Goal: Check status

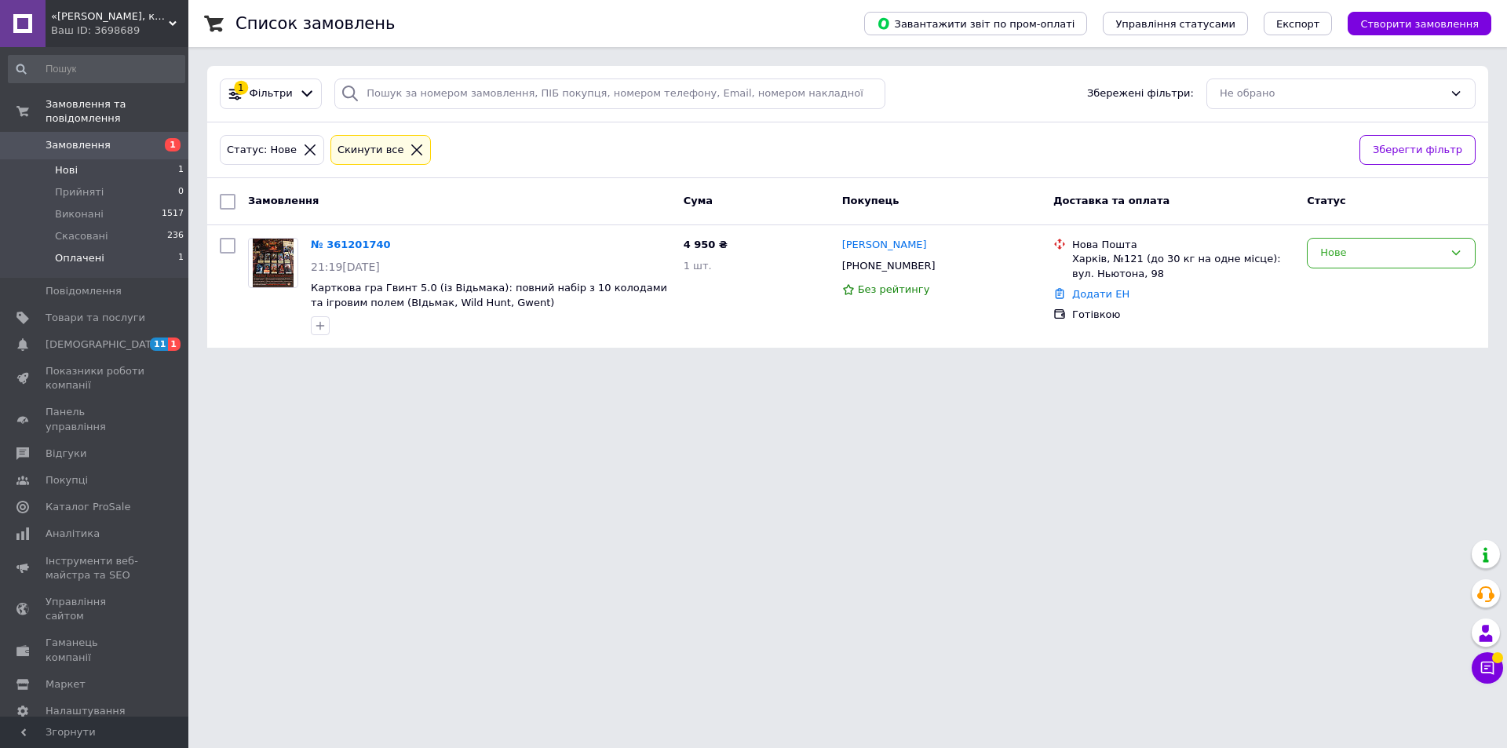
click at [118, 252] on li "Оплачені 1" at bounding box center [96, 262] width 193 height 30
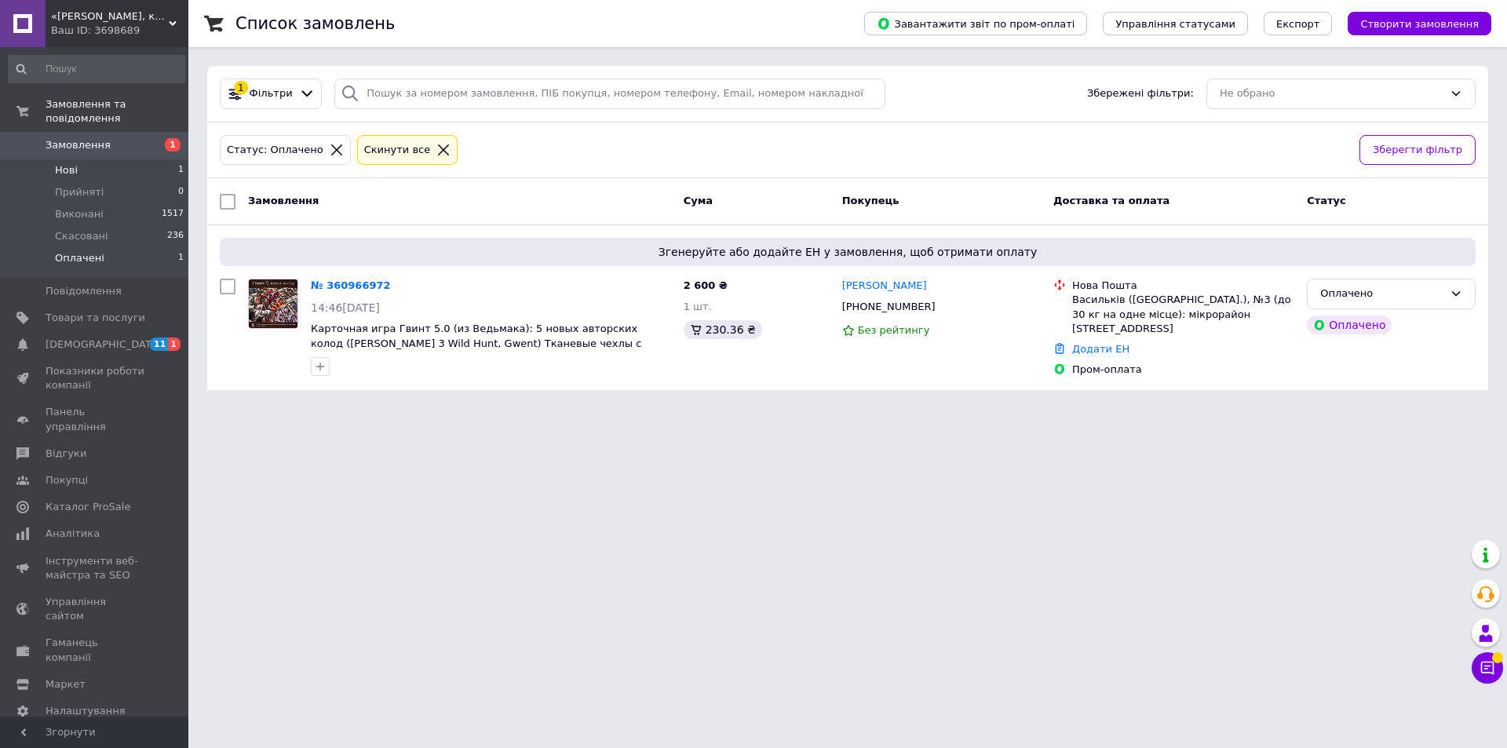
click at [105, 159] on li "Нові 1" at bounding box center [96, 170] width 193 height 22
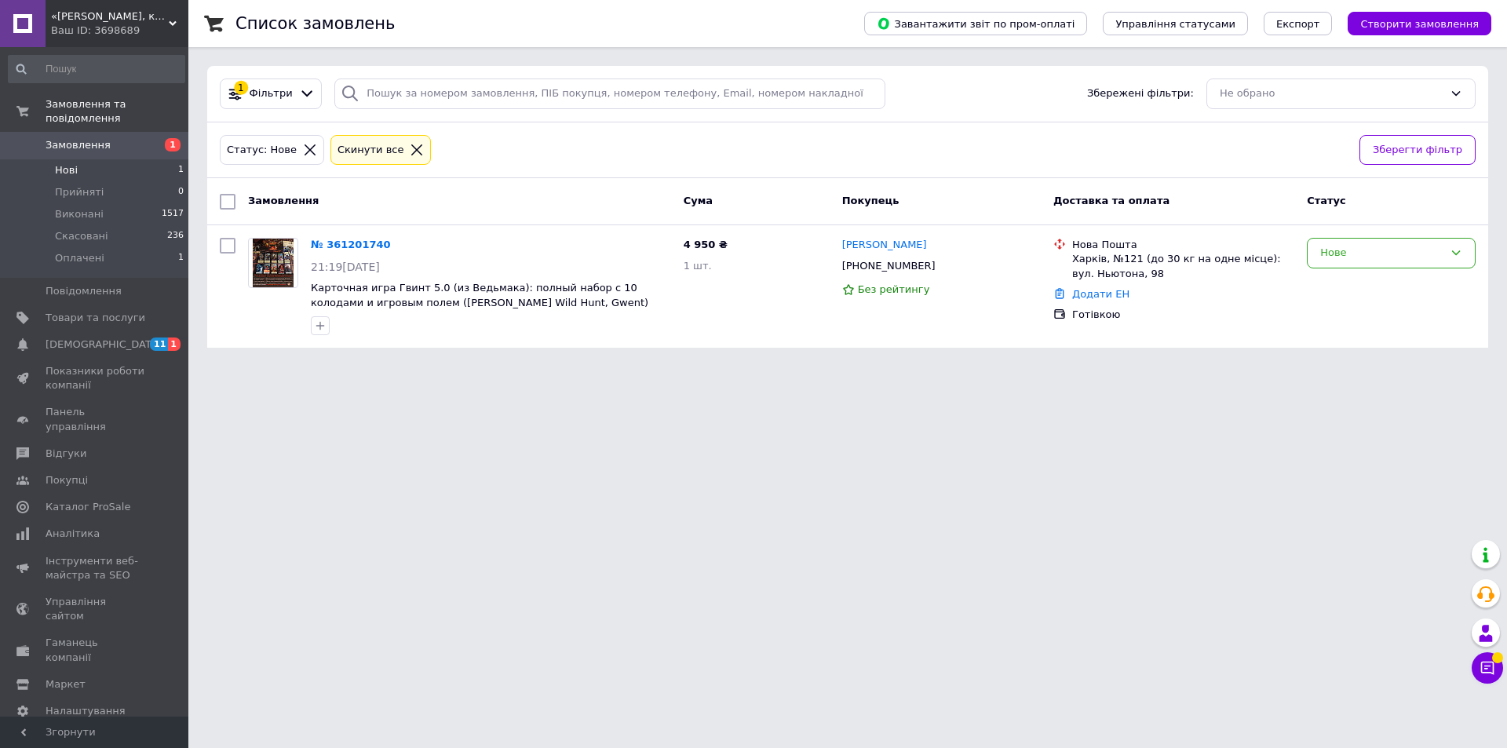
click at [105, 159] on li "Нові 1" at bounding box center [96, 170] width 193 height 22
click at [1384, 258] on div "Нове" at bounding box center [1381, 253] width 123 height 16
click at [1365, 310] on li "Виконано" at bounding box center [1390, 314] width 167 height 29
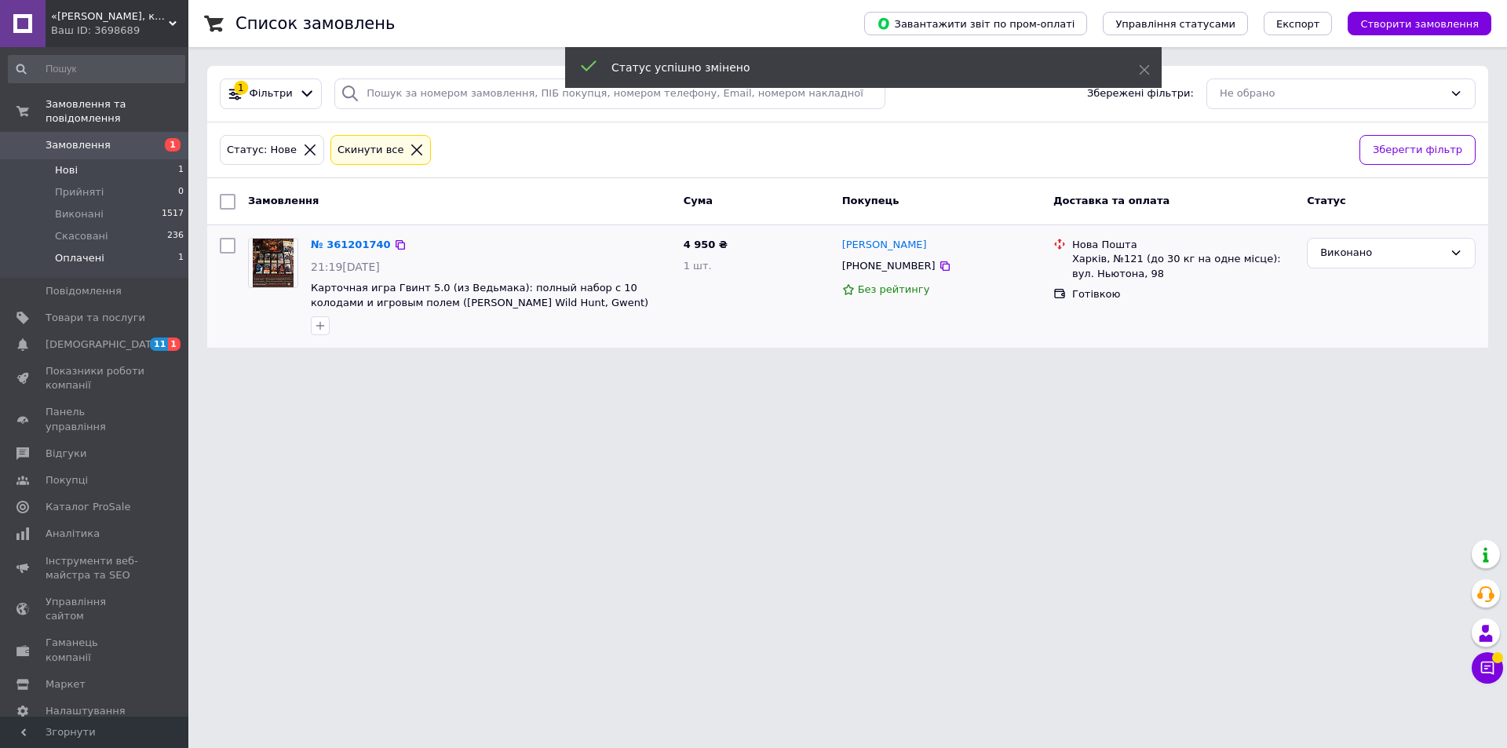
click at [141, 248] on li "Оплачені 1" at bounding box center [96, 262] width 193 height 30
